Goal: Transaction & Acquisition: Purchase product/service

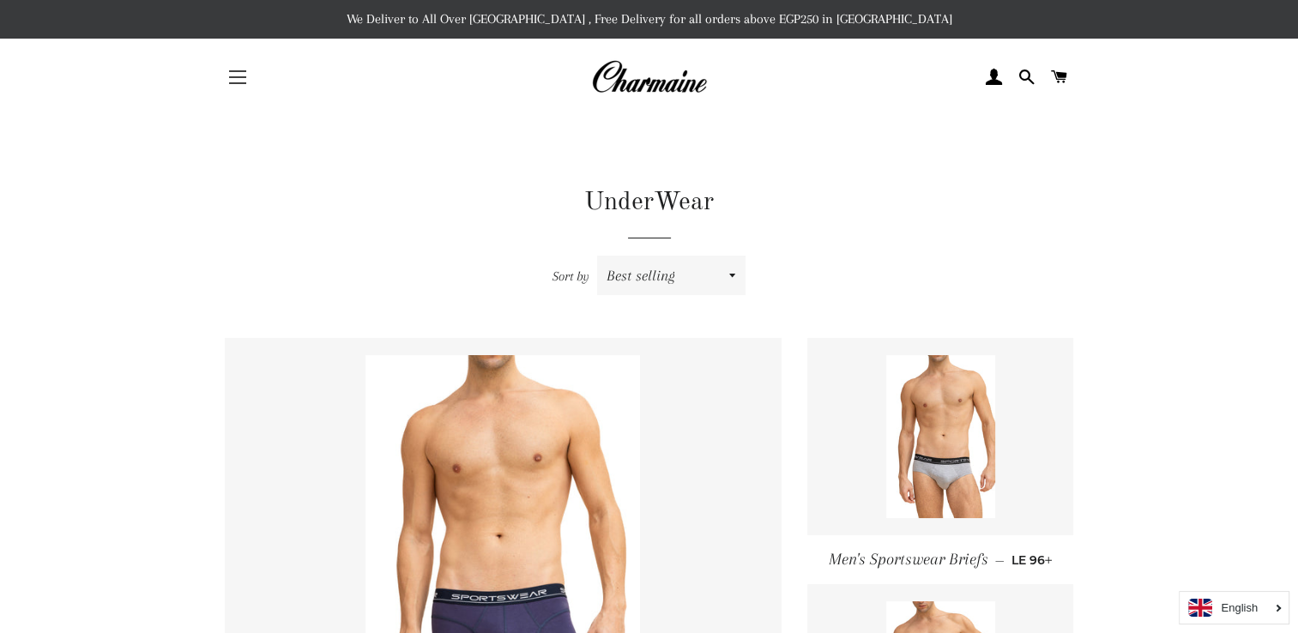
click at [238, 76] on span "button" at bounding box center [237, 77] width 17 height 2
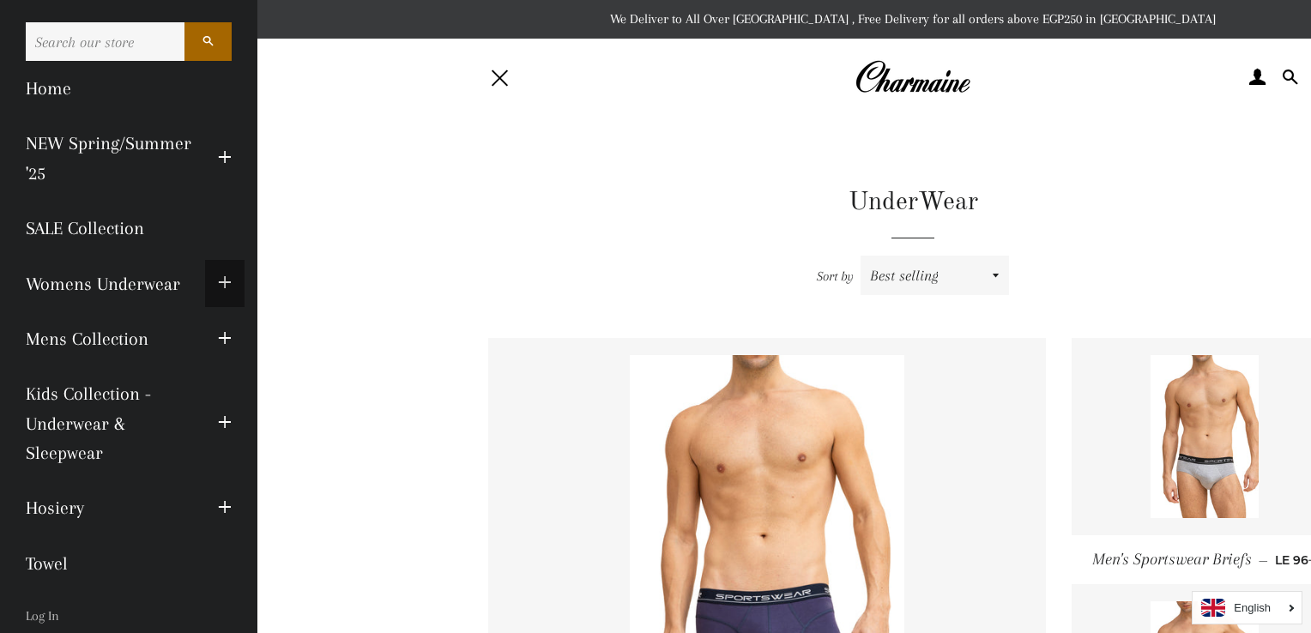
click at [218, 278] on span "button" at bounding box center [225, 283] width 14 height 21
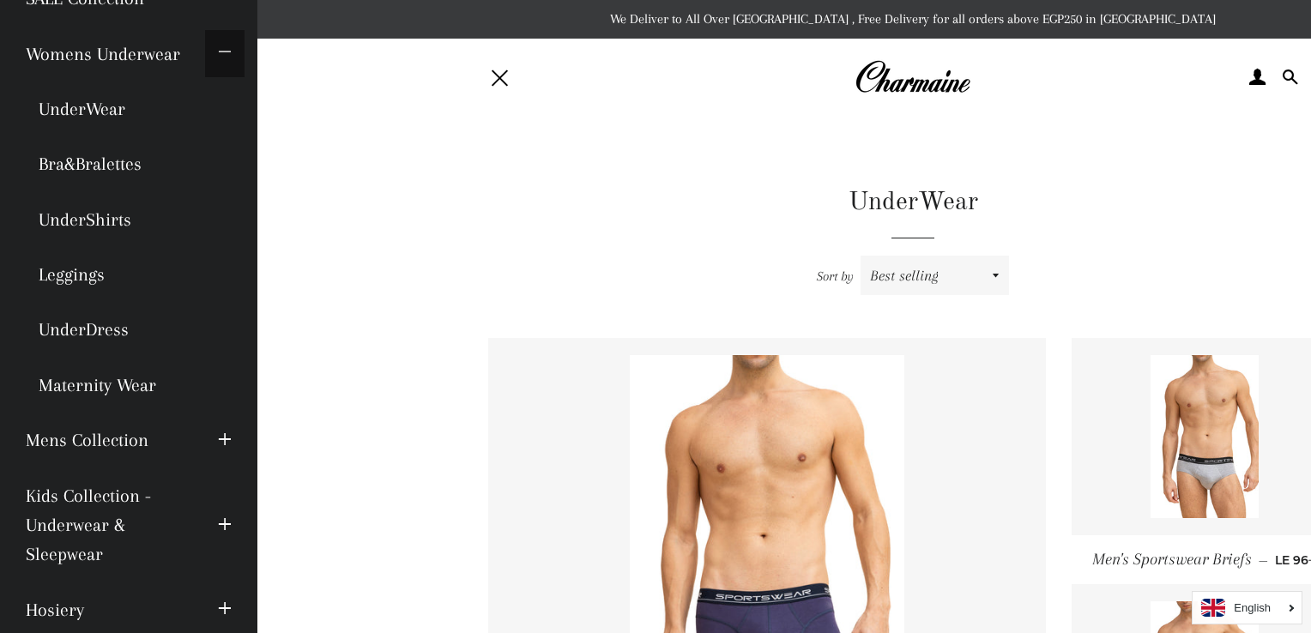
scroll to position [257, 0]
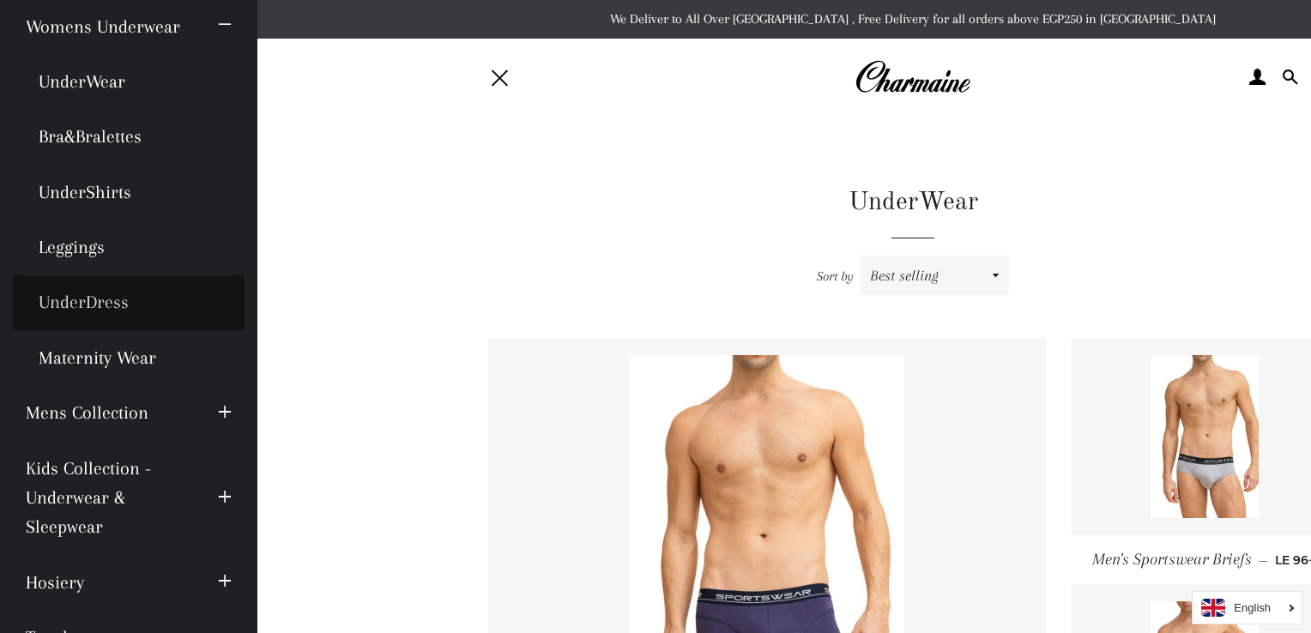
click at [134, 311] on link "UnderDress" at bounding box center [129, 302] width 232 height 55
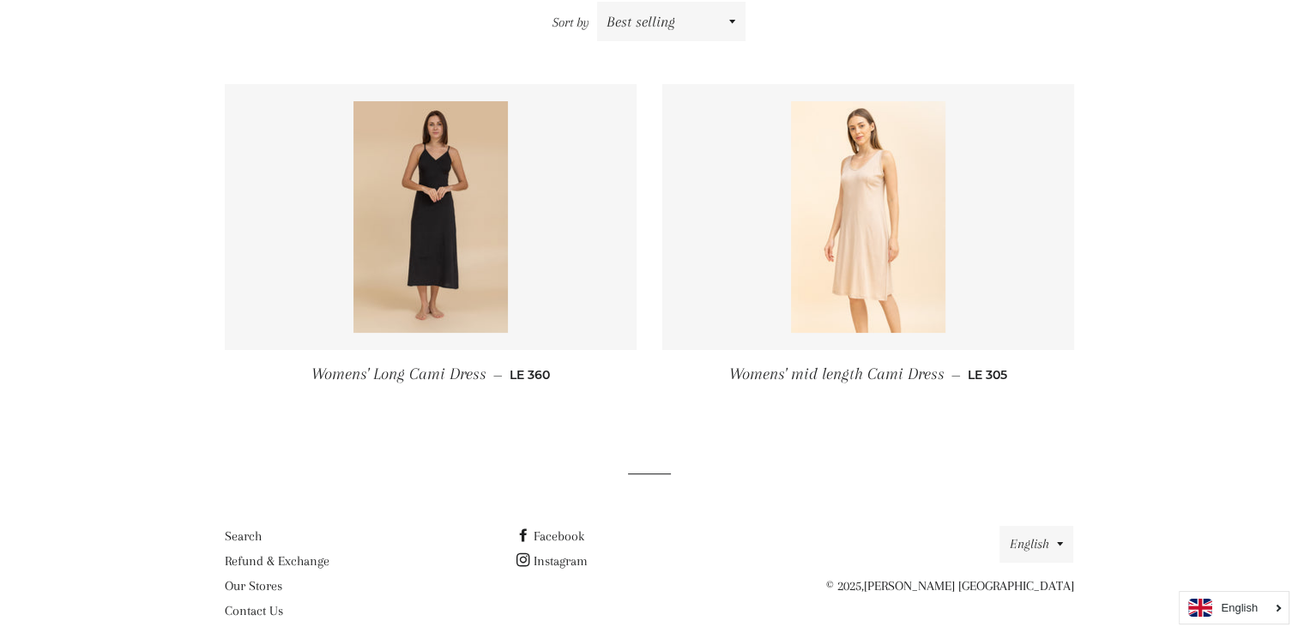
scroll to position [257, 0]
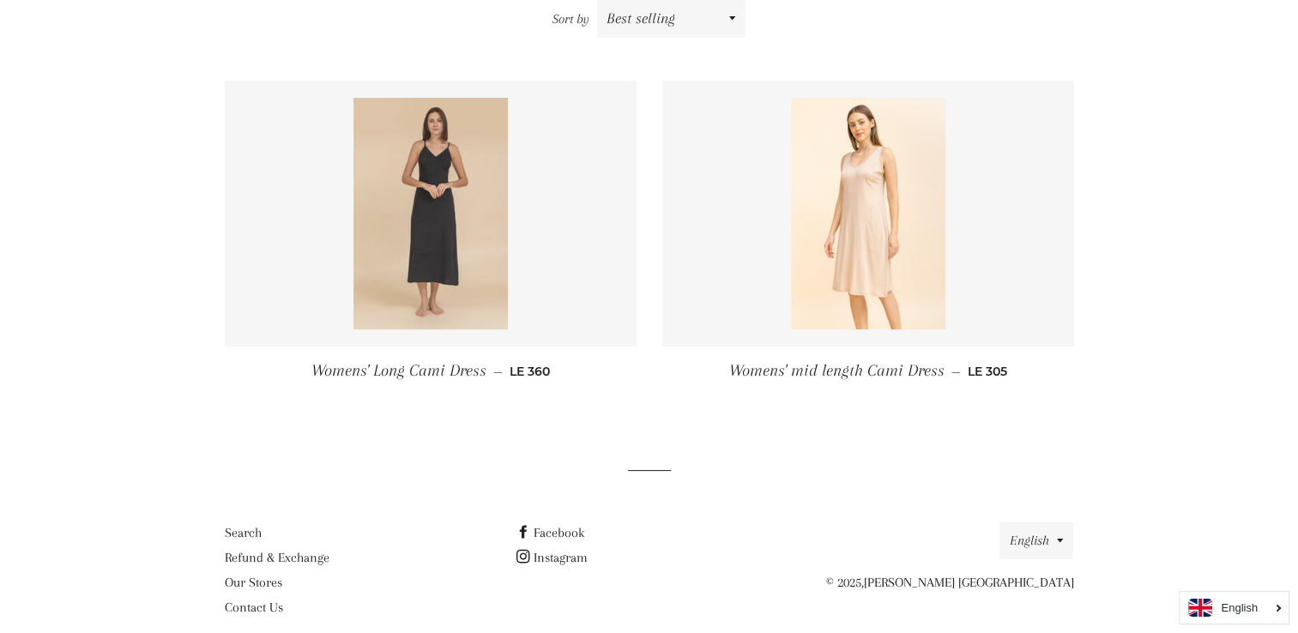
click at [445, 242] on img at bounding box center [431, 214] width 154 height 232
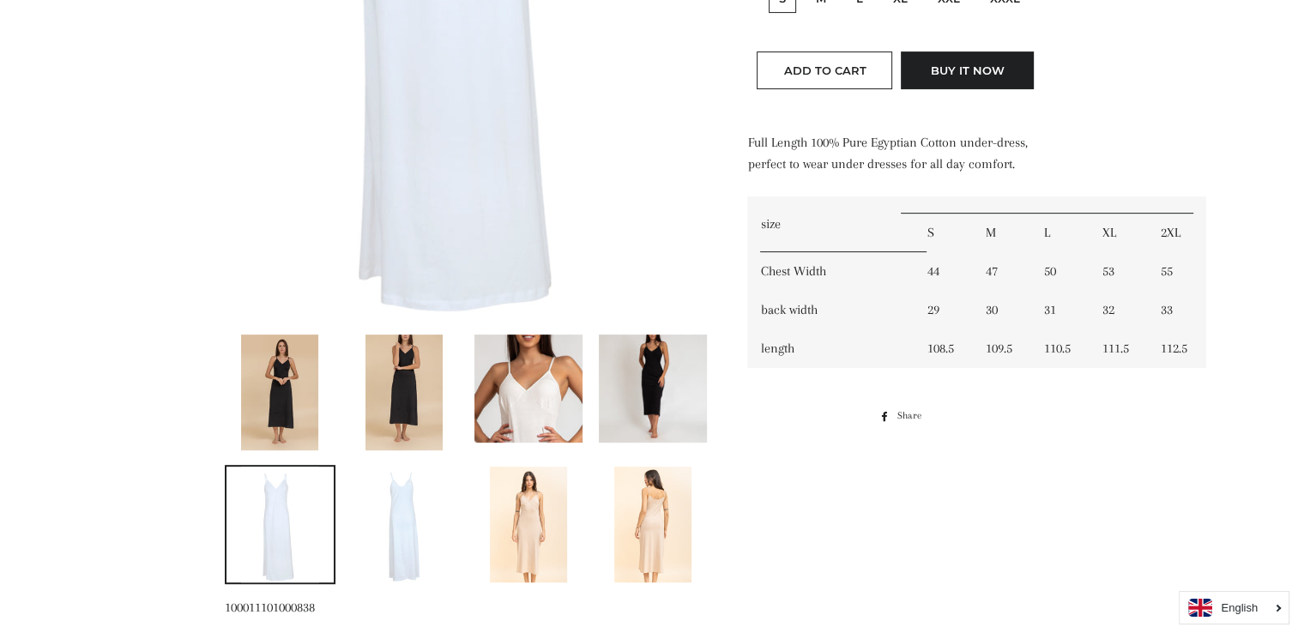
scroll to position [772, 0]
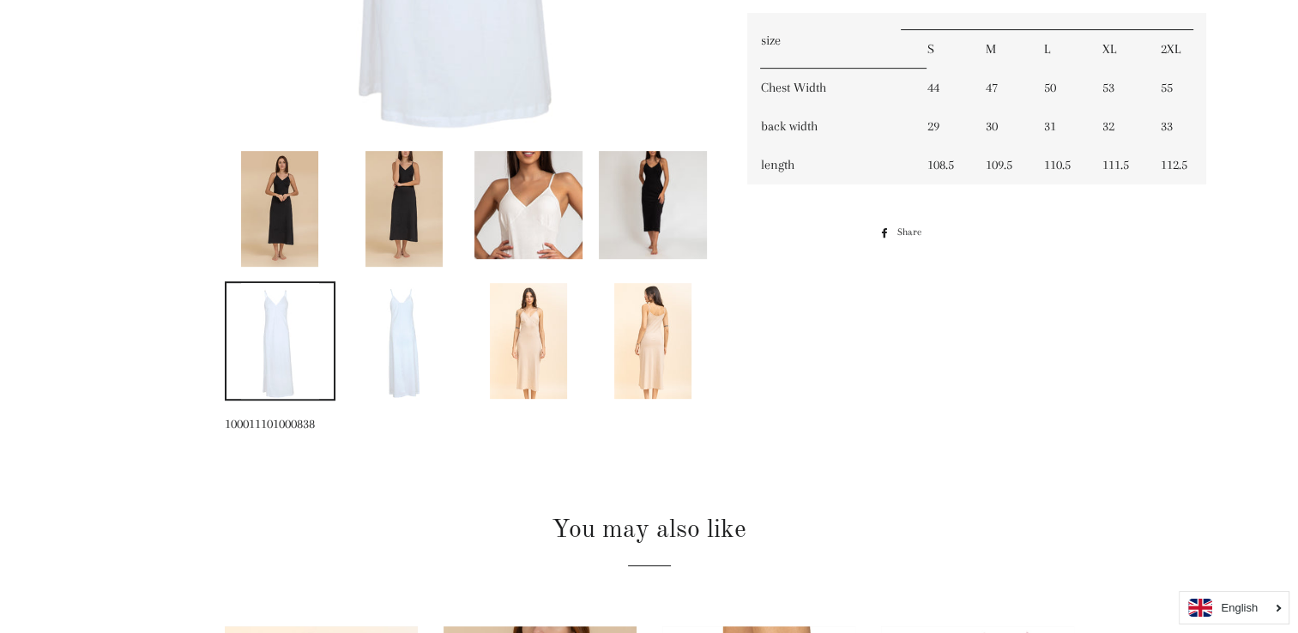
click at [276, 199] on img at bounding box center [279, 209] width 77 height 116
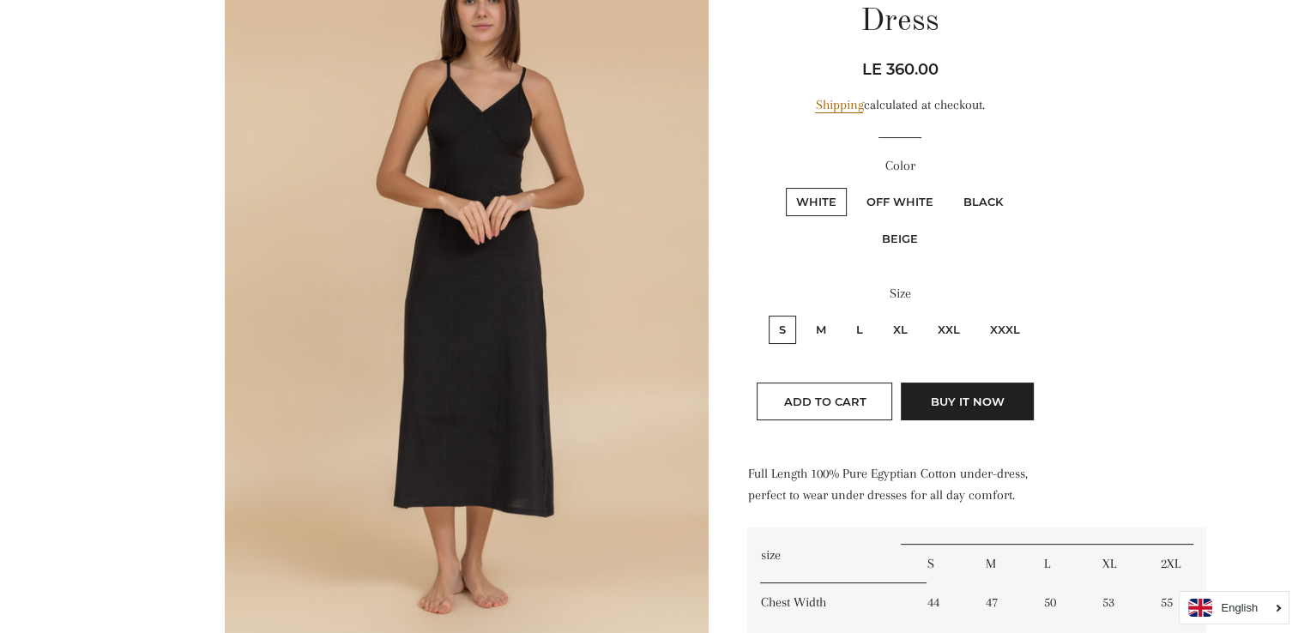
scroll to position [641, 0]
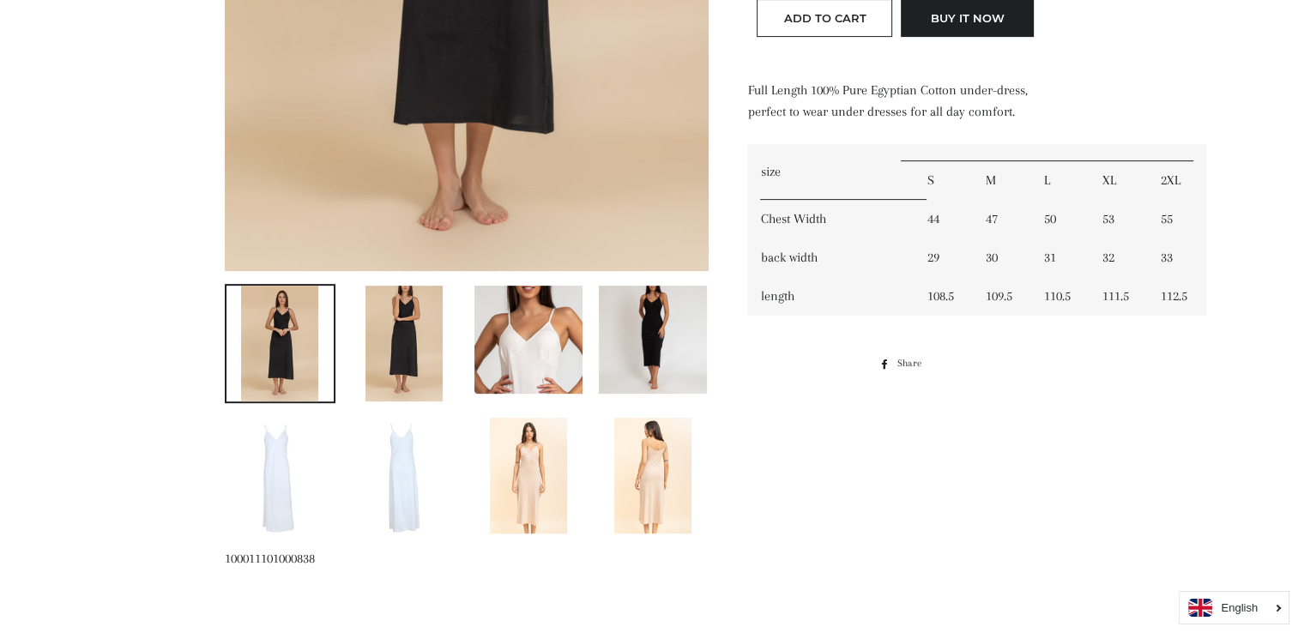
click at [392, 331] on img at bounding box center [404, 344] width 77 height 116
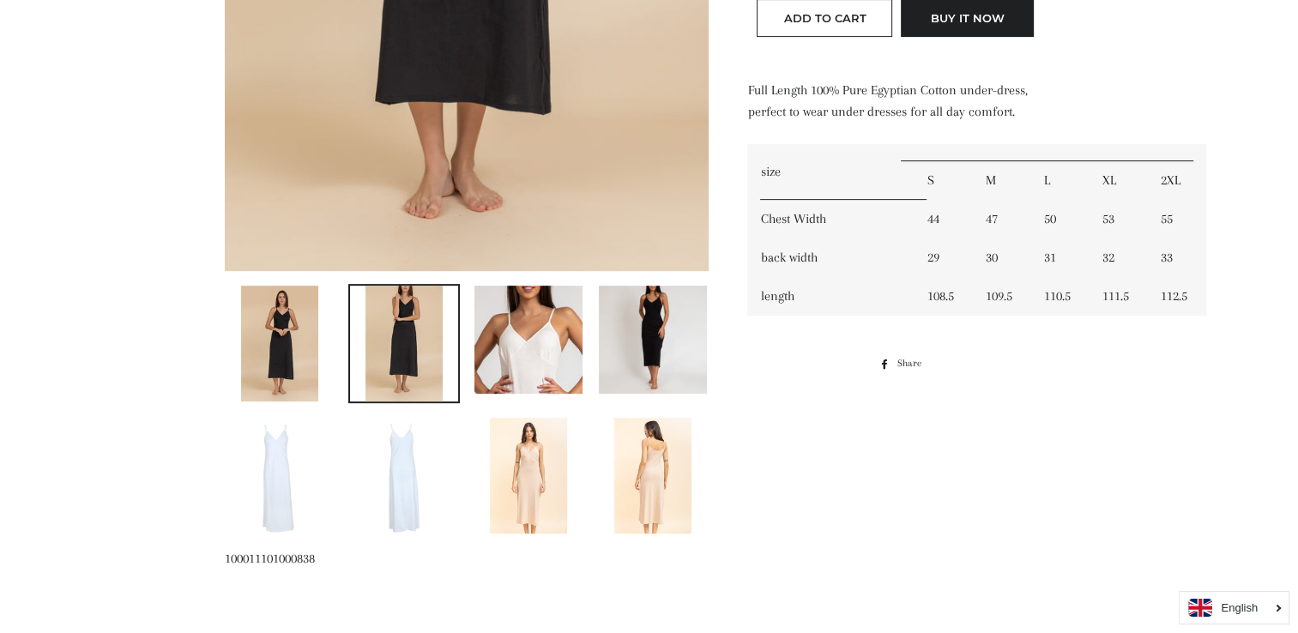
click at [542, 352] on img at bounding box center [529, 340] width 108 height 108
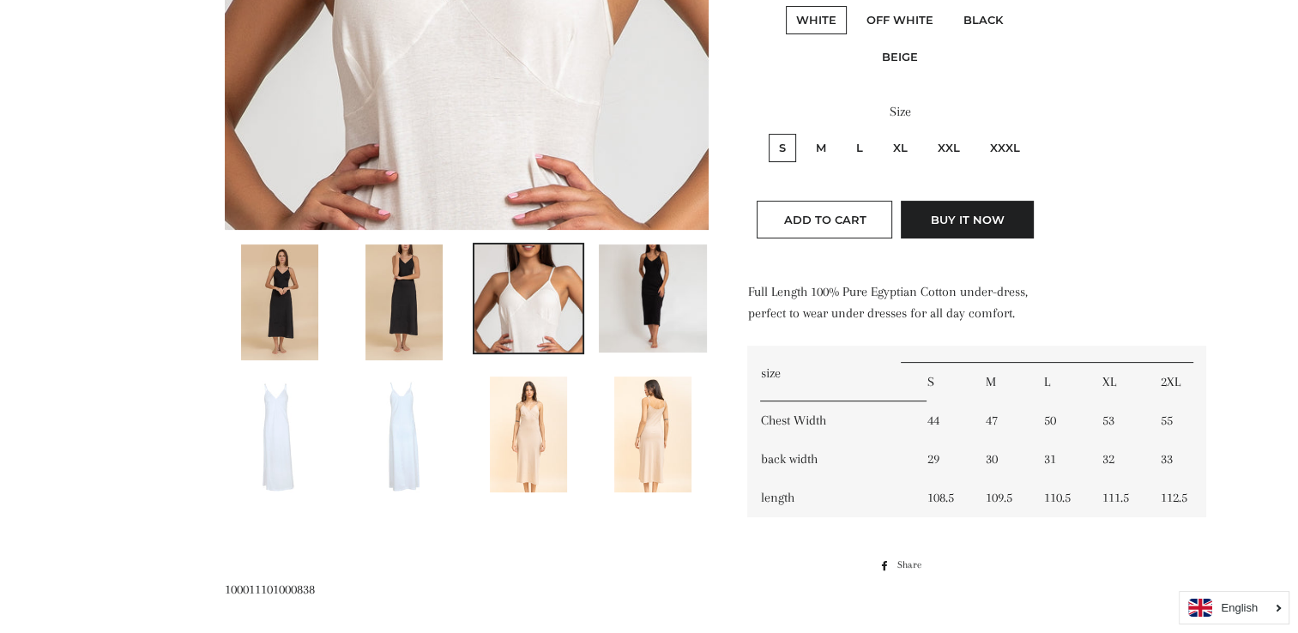
scroll to position [555, 0]
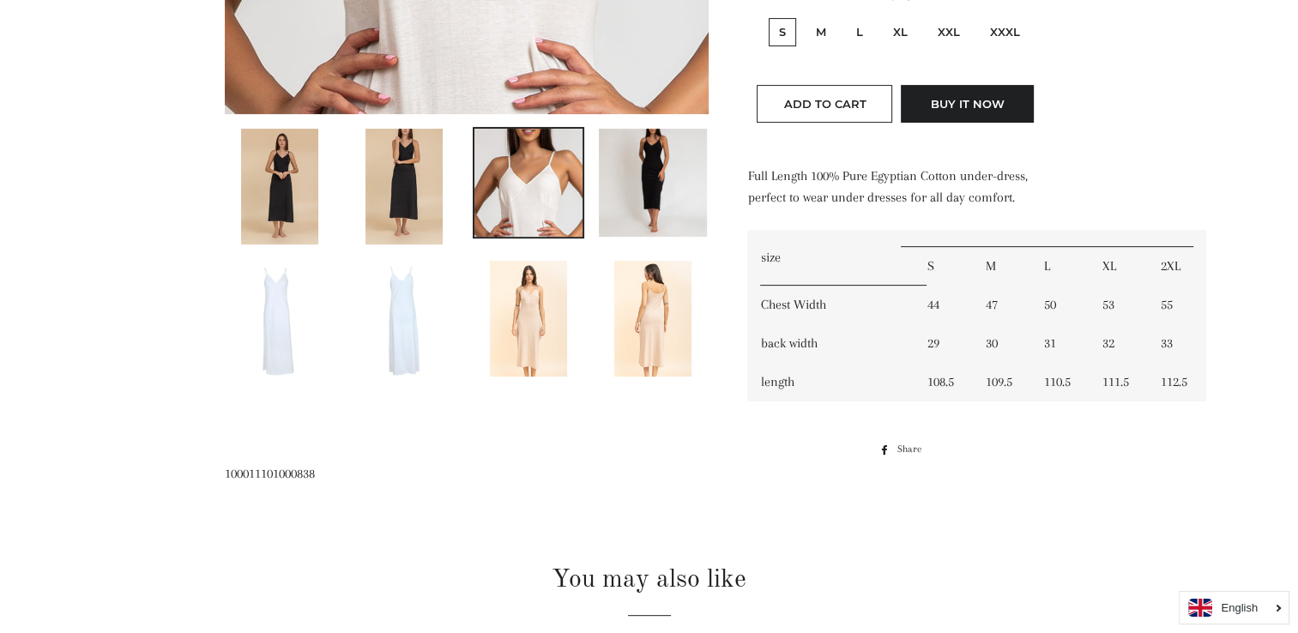
click at [1165, 497] on main at bounding box center [649, 368] width 1298 height 1615
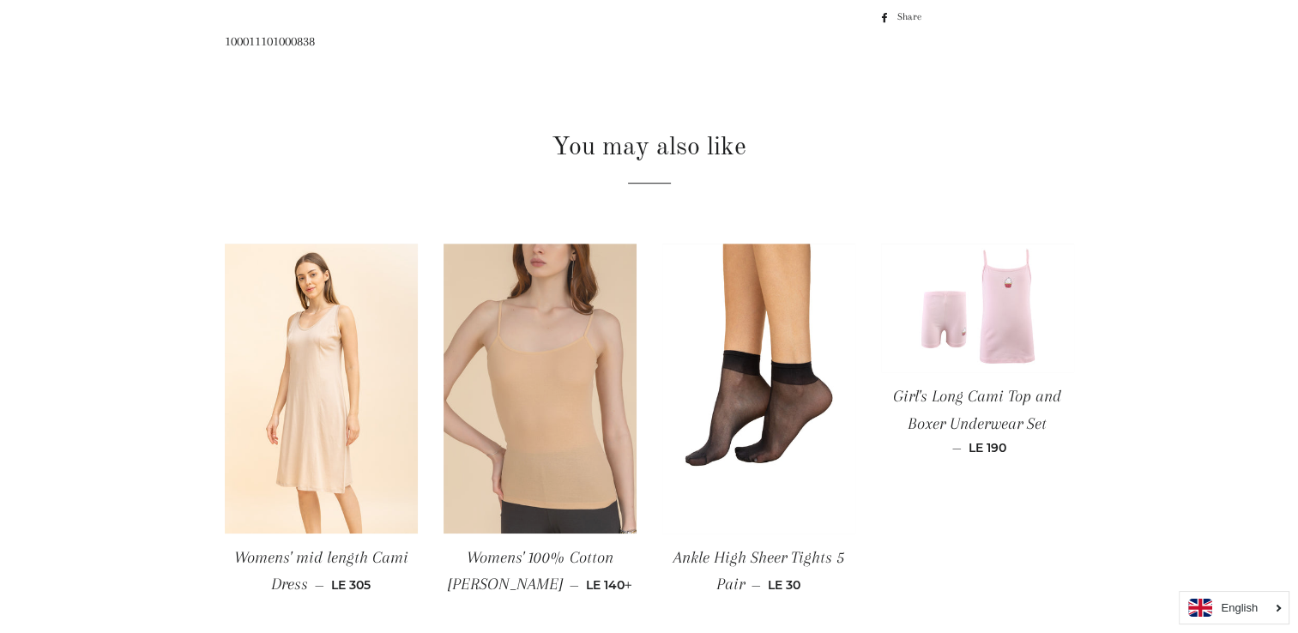
scroll to position [1070, 0]
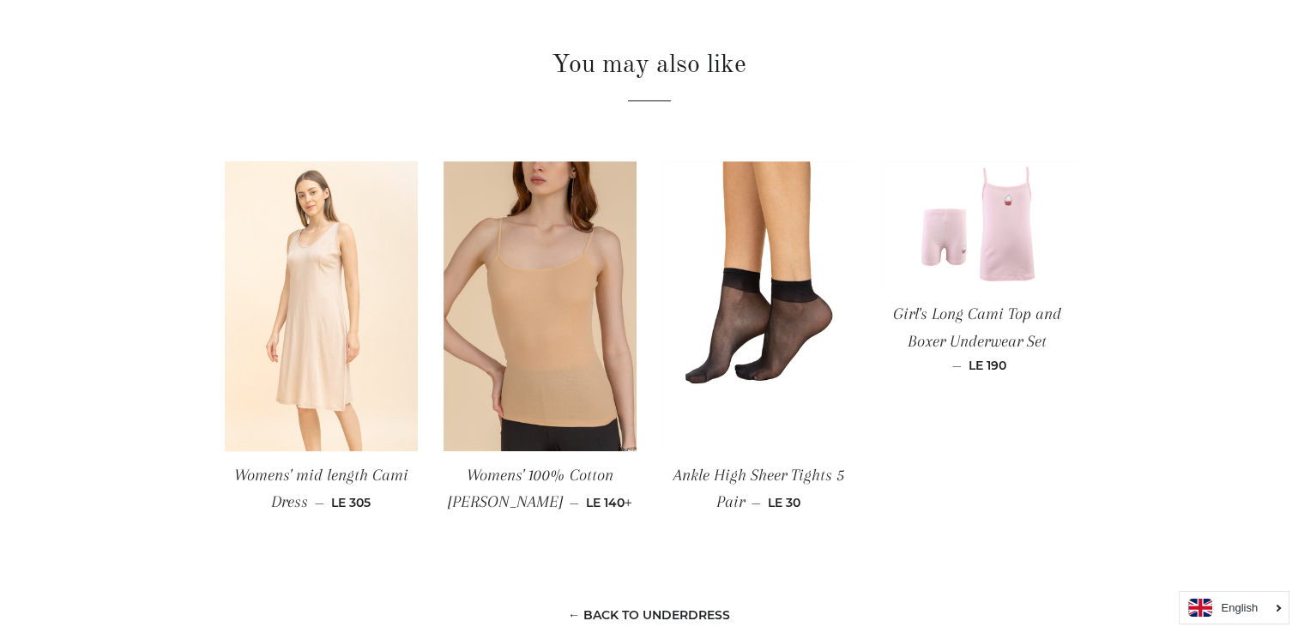
click at [362, 283] on img at bounding box center [321, 306] width 193 height 290
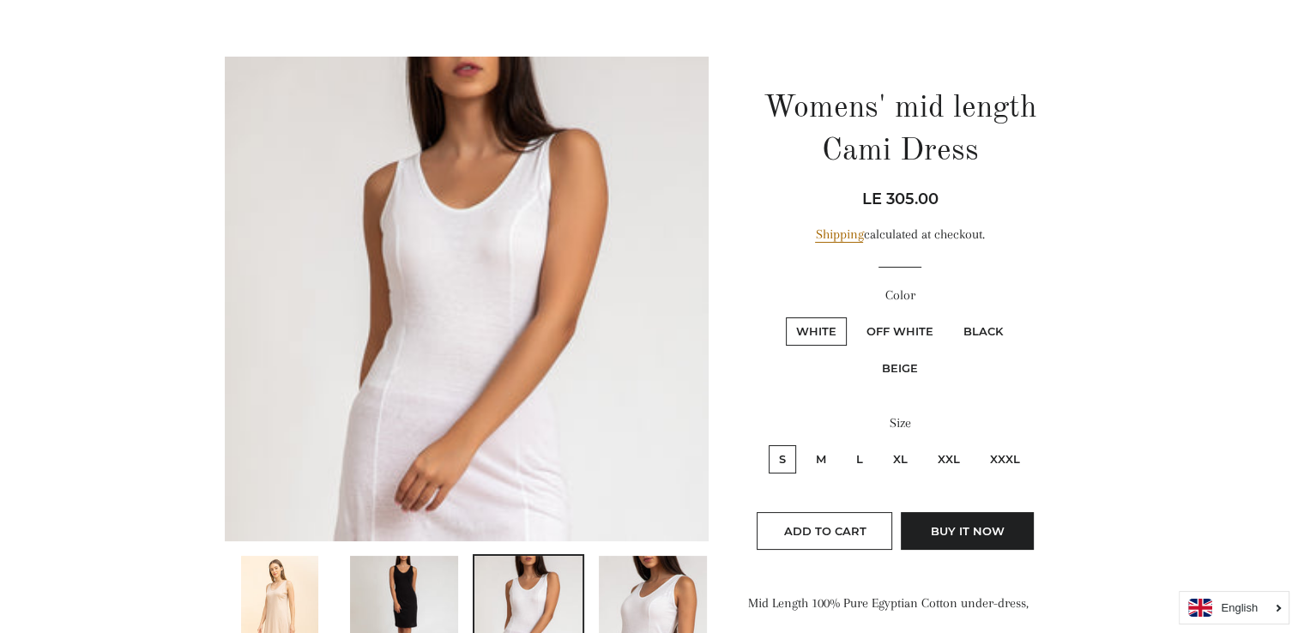
scroll to position [257, 0]
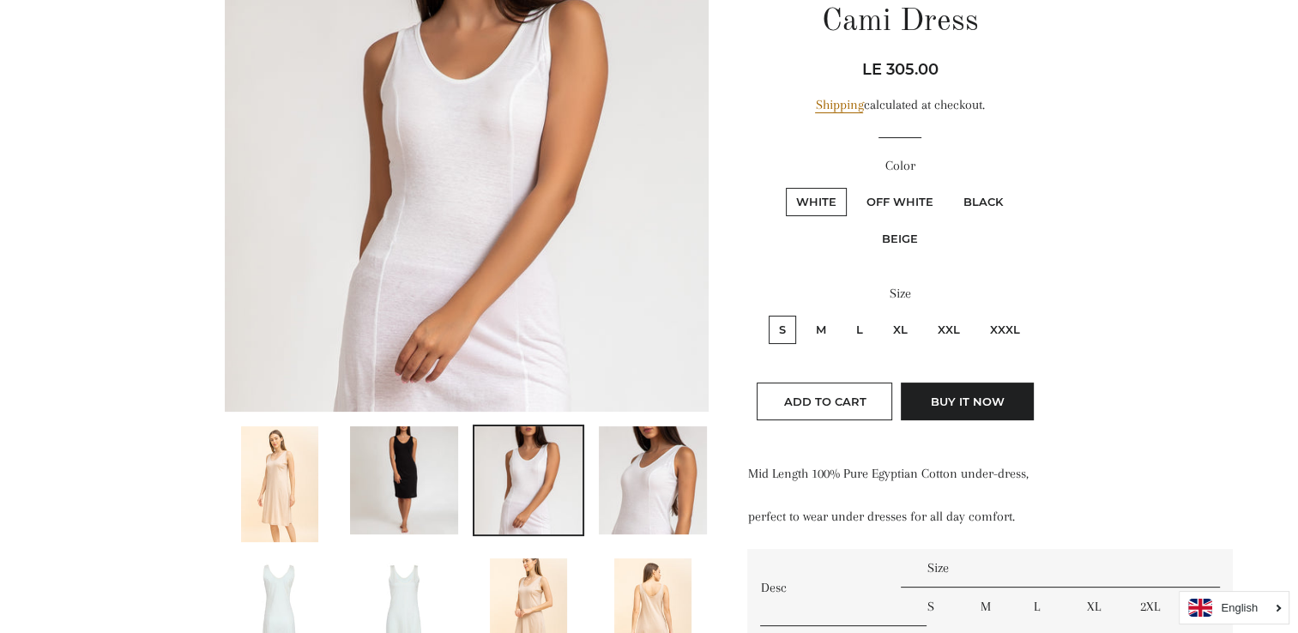
click at [652, 481] on img at bounding box center [653, 481] width 108 height 108
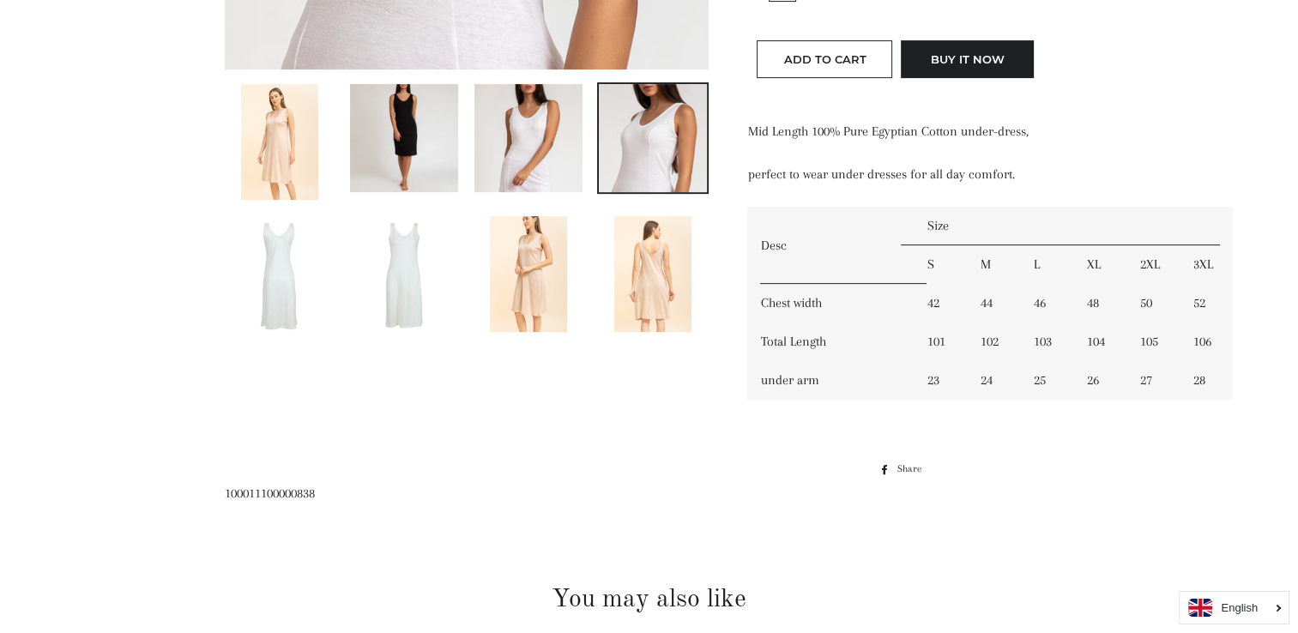
scroll to position [601, 0]
click at [604, 427] on div at bounding box center [636, 33] width 875 height 899
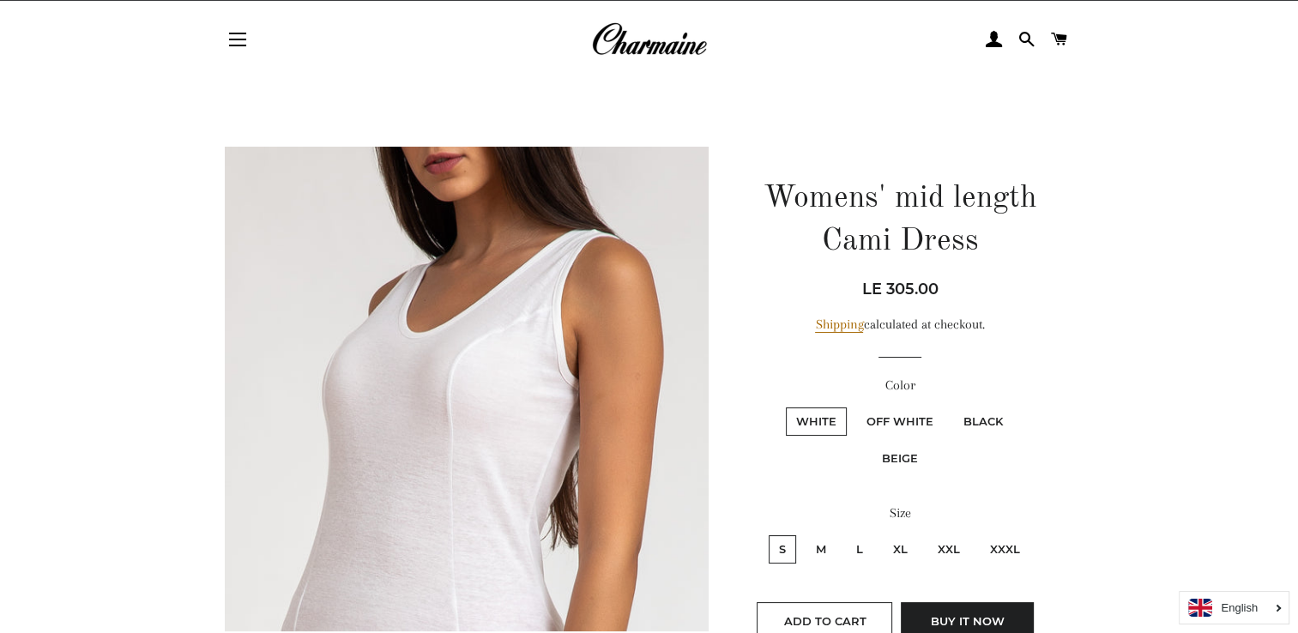
scroll to position [0, 0]
